Goal: Information Seeking & Learning: Learn about a topic

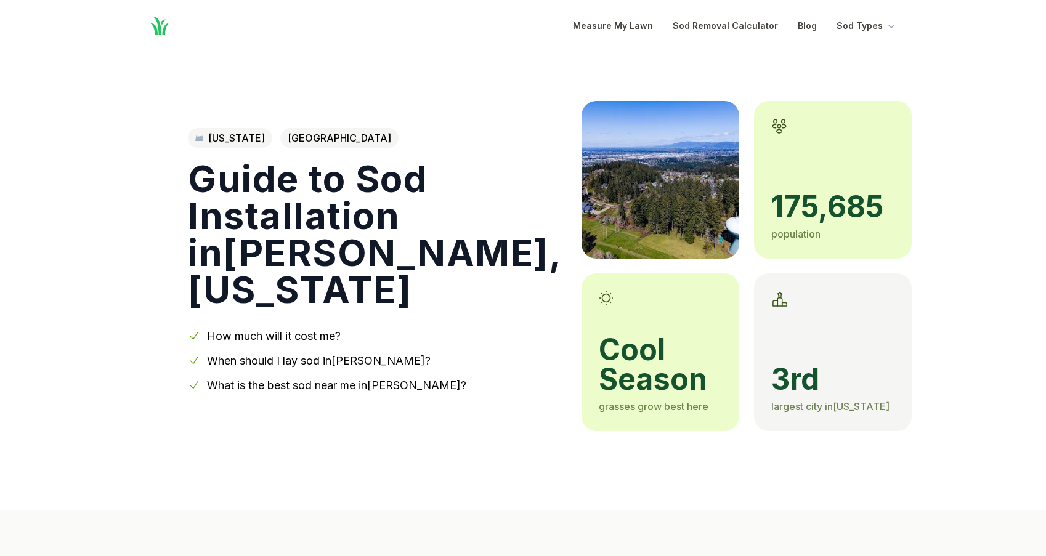
click at [323, 354] on link "When should I lay sod in [GEOGRAPHIC_DATA] ?" at bounding box center [319, 360] width 224 height 13
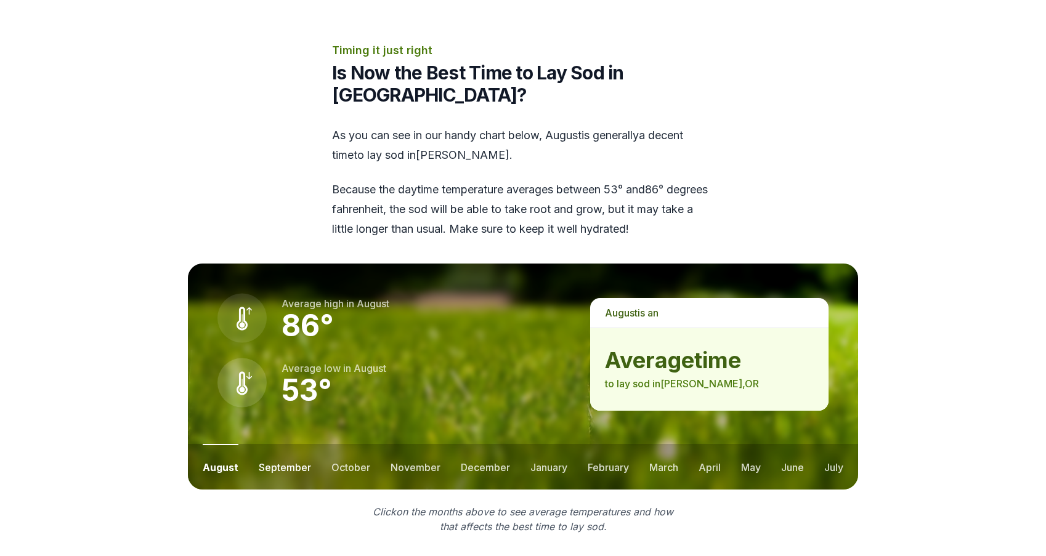
click at [284, 444] on button "september" at bounding box center [285, 467] width 52 height 46
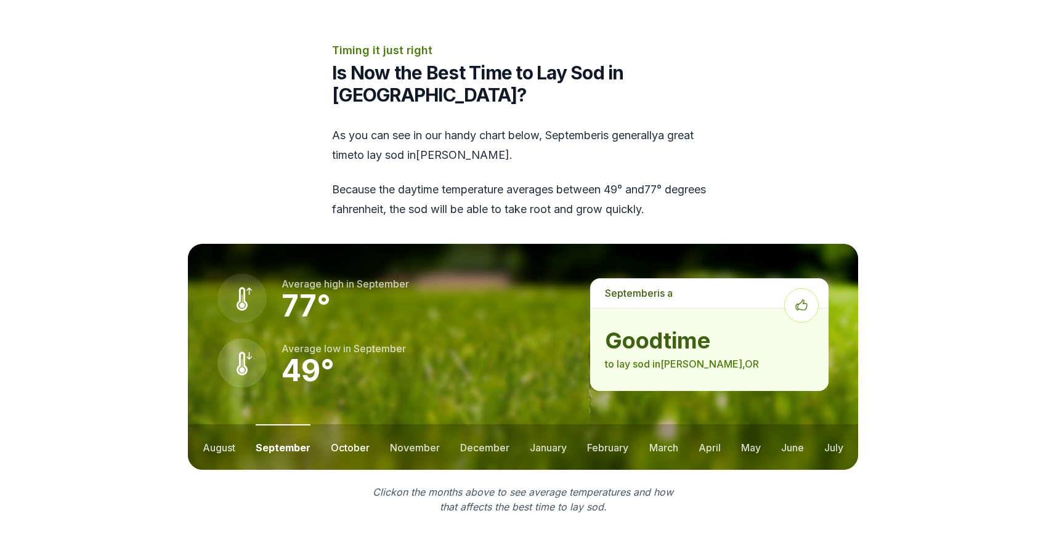
click at [341, 424] on button "october" at bounding box center [350, 447] width 39 height 46
click at [415, 424] on button "november" at bounding box center [415, 447] width 50 height 46
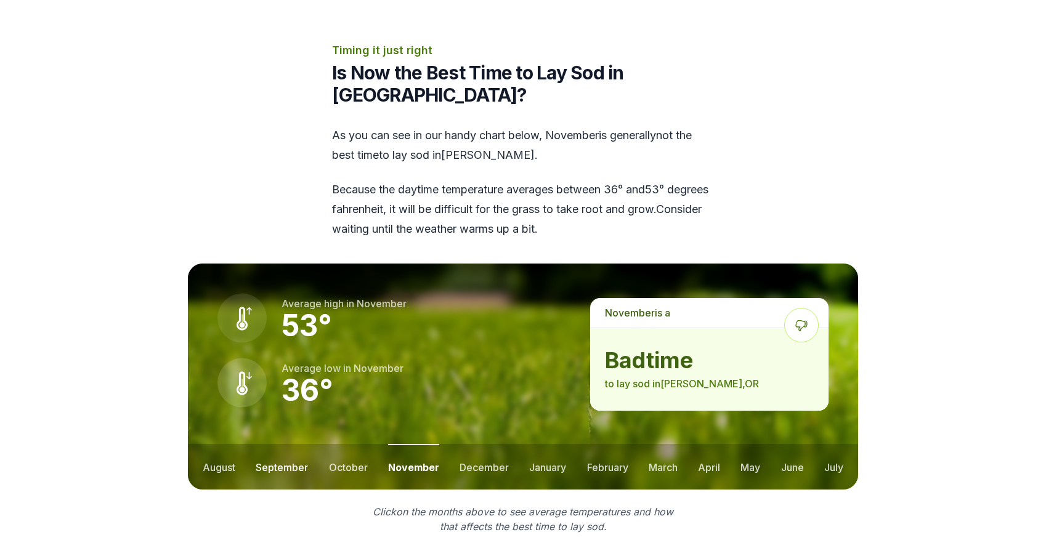
click at [281, 444] on button "september" at bounding box center [282, 467] width 52 height 46
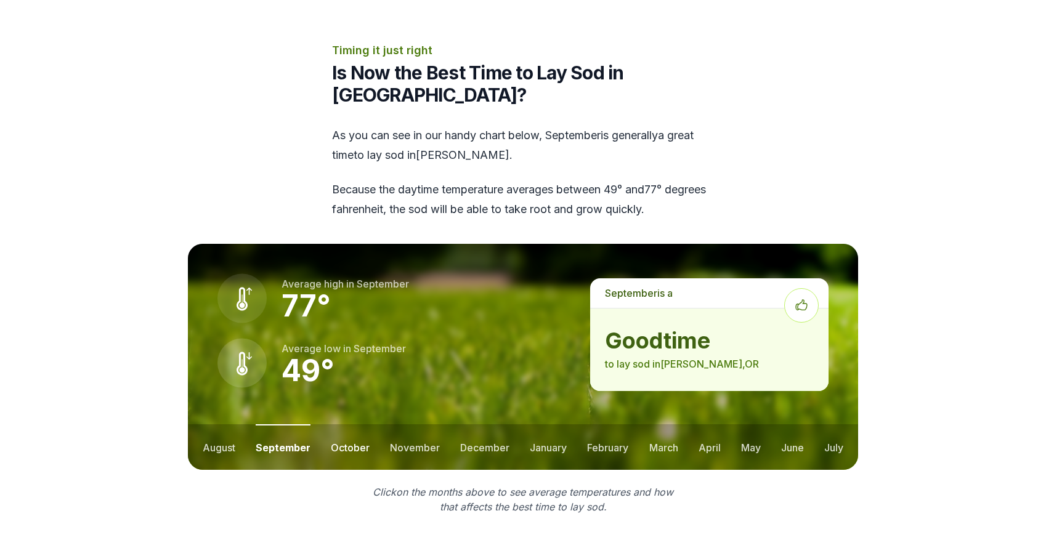
click at [343, 424] on button "october" at bounding box center [350, 447] width 39 height 46
click at [602, 424] on button "february" at bounding box center [607, 447] width 41 height 46
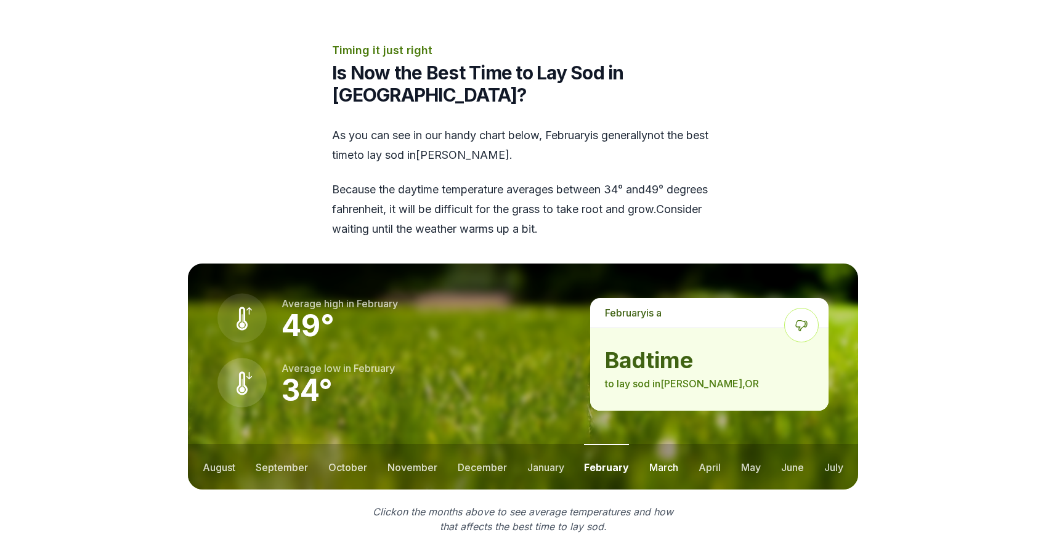
click at [662, 444] on button "march" at bounding box center [663, 467] width 29 height 46
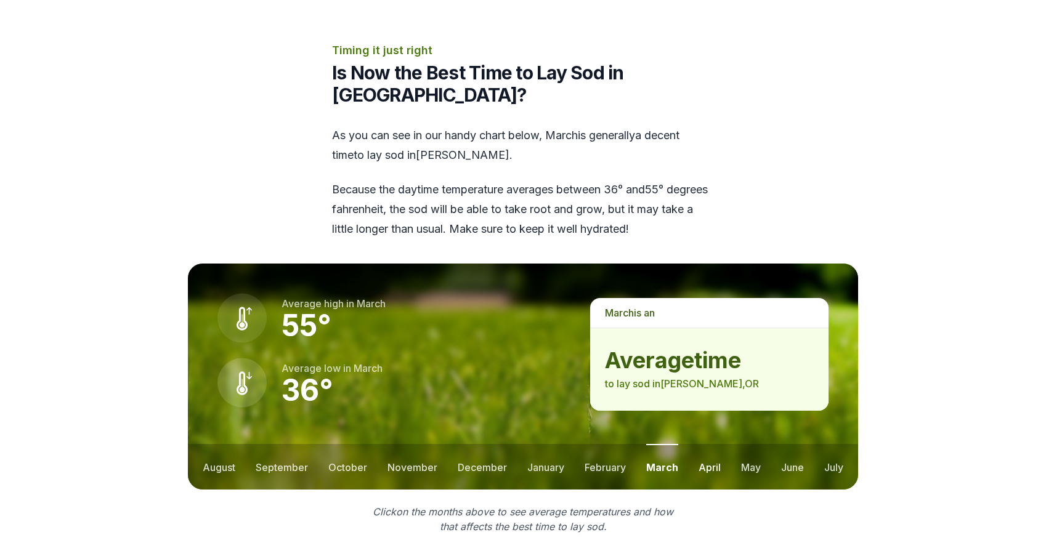
click at [701, 444] on button "april" at bounding box center [710, 467] width 22 height 46
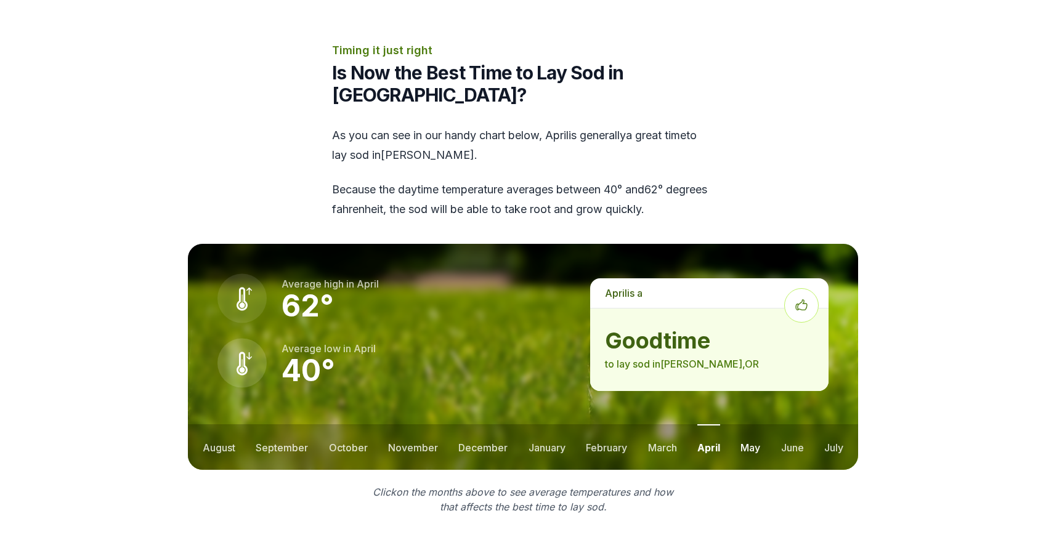
click at [745, 424] on button "may" at bounding box center [750, 447] width 20 height 46
click at [784, 424] on button "june" at bounding box center [792, 447] width 23 height 46
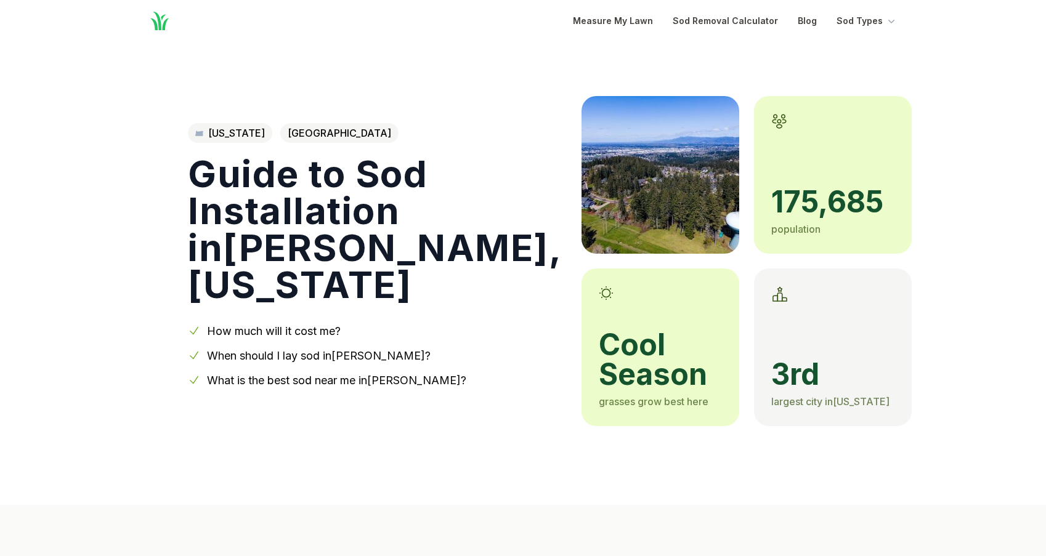
scroll to position [15, 0]
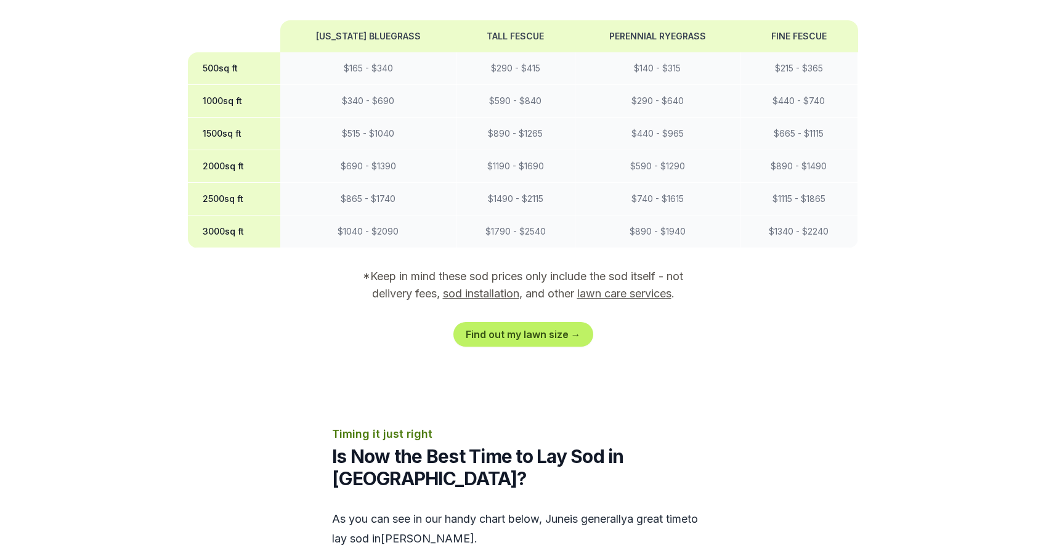
scroll to position [1078, 0]
